Goal: Task Accomplishment & Management: Use online tool/utility

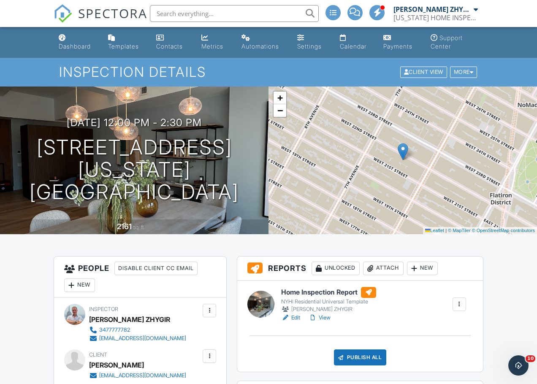
click at [377, 271] on div "Attach" at bounding box center [383, 269] width 41 height 14
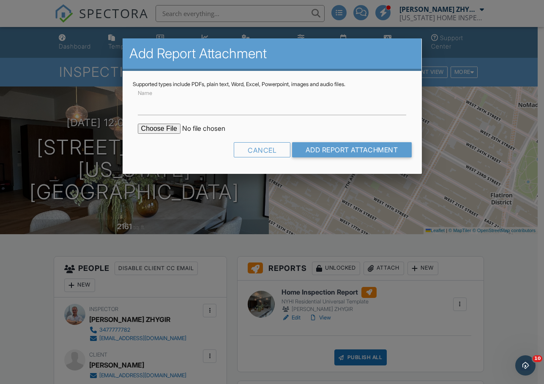
click at [175, 131] on input "file" at bounding box center [210, 129] width 144 height 10
type input "C:\fakepath\126_W_22nd_St_11S___Home_Inspection_Report.pdf"
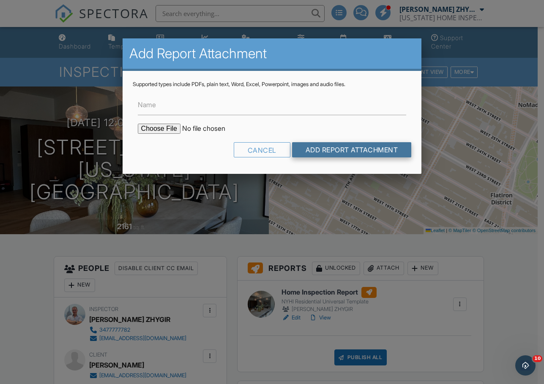
click at [310, 147] on input "Add Report Attachment" at bounding box center [352, 149] width 120 height 15
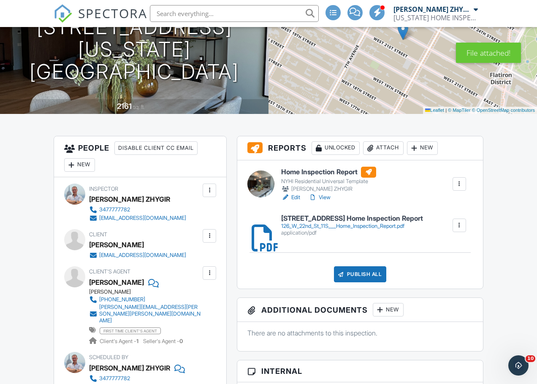
scroll to position [141, 0]
